Goal: Contribute content: Contribute content

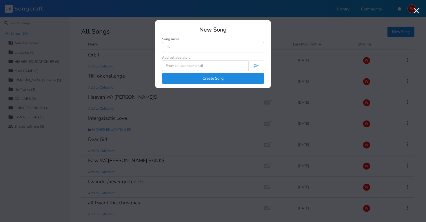
type input "i"
type input "give you all my love"
click at [213, 80] on button "Create Song" at bounding box center [213, 78] width 102 height 10
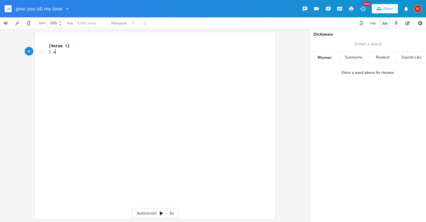
type textarea "I wa"
type textarea "m [PERSON_NAME] give you all my kive"
type textarea "love, baby"
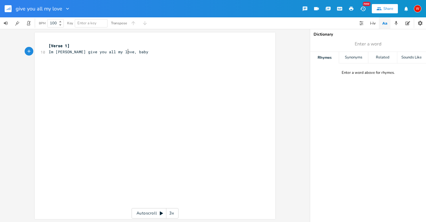
scroll to position [0, 14]
click at [58, 51] on span "Im [PERSON_NAME] give you all my love, baby" at bounding box center [99, 51] width 100 height 5
type textarea "o"
click at [130, 51] on pre "Im gonna give you all my love, baby" at bounding box center [152, 52] width 209 height 6
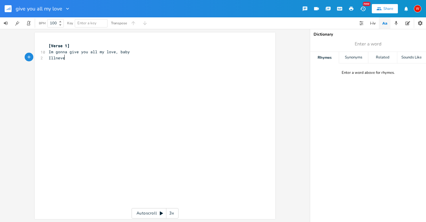
type textarea "Illnever"
type textarea "never forget o"
type textarea "you"
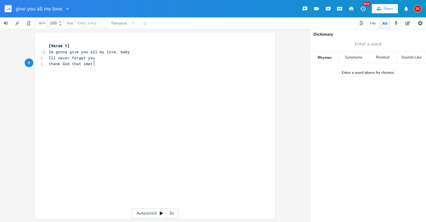
type textarea "thank God that imet h"
type textarea "yiu"
click at [84, 64] on span "thank God that imet yiu" at bounding box center [75, 63] width 53 height 5
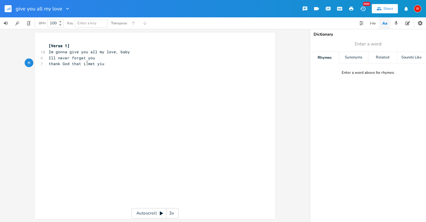
scroll to position [0, 1]
click at [102, 64] on pre "thank God that i met yiu" at bounding box center [152, 64] width 209 height 6
type textarea "ou"
type textarea "i"
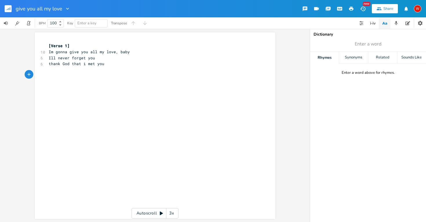
scroll to position [0, 1]
